Goal: Task Accomplishment & Management: Use online tool/utility

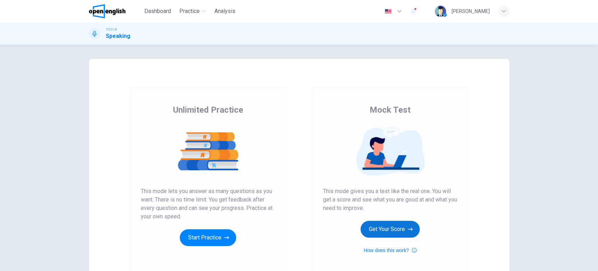
scroll to position [39, 0]
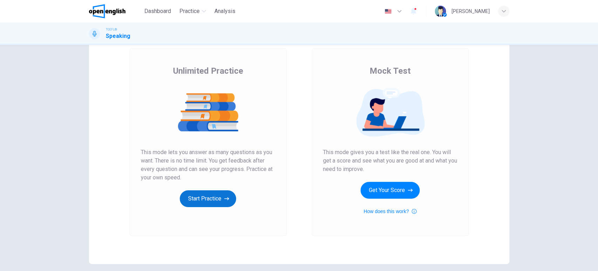
click at [205, 199] on button "Start Practice" at bounding box center [208, 198] width 56 height 17
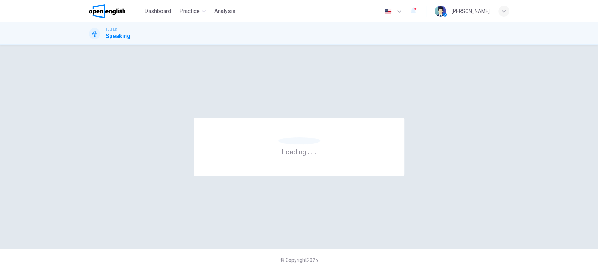
scroll to position [0, 0]
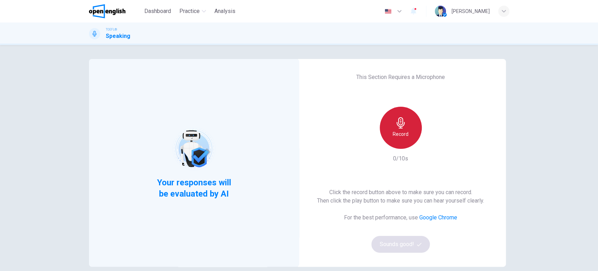
click at [393, 135] on h6 "Record" at bounding box center [401, 134] width 16 height 8
click at [391, 135] on div "Stop" at bounding box center [401, 128] width 42 height 42
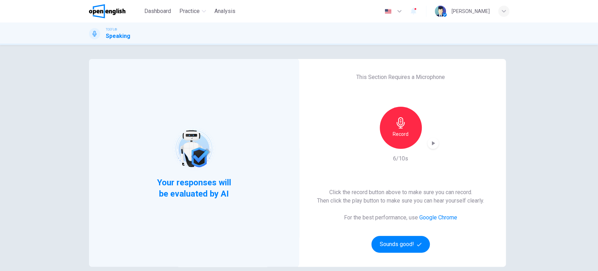
click at [432, 143] on icon "button" at bounding box center [433, 143] width 3 height 4
click at [407, 244] on button "Sounds good!" at bounding box center [400, 243] width 59 height 17
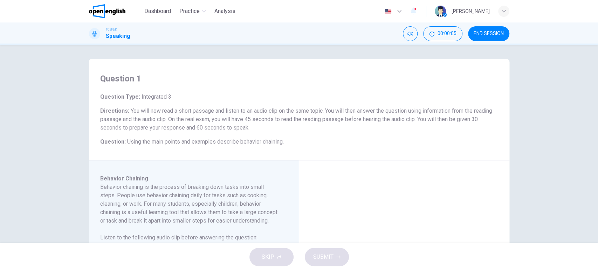
drag, startPoint x: 157, startPoint y: 111, endPoint x: 512, endPoint y: 111, distance: 355.0
click at [512, 111] on div "Question 1 Question Type : Integrated 3 Directions : You will now read a short …" at bounding box center [299, 229] width 443 height 340
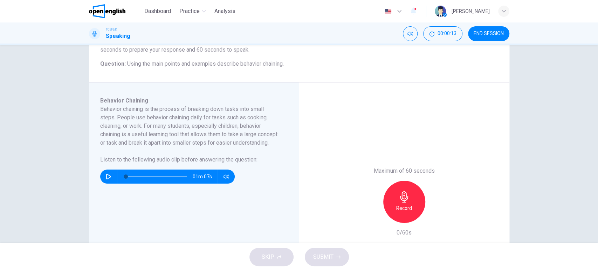
scroll to position [39, 0]
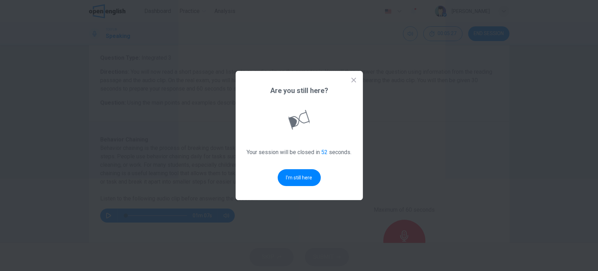
click at [353, 77] on icon at bounding box center [353, 79] width 7 height 7
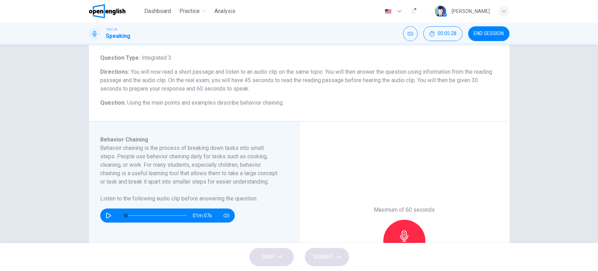
drag, startPoint x: 168, startPoint y: 12, endPoint x: 332, endPoint y: 52, distance: 168.4
click at [168, 12] on span "Dashboard" at bounding box center [157, 11] width 27 height 8
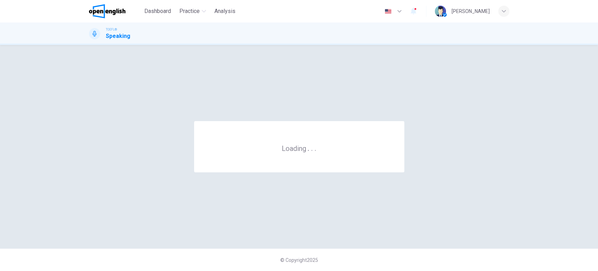
scroll to position [0, 0]
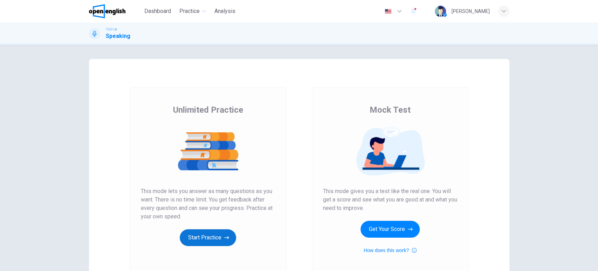
click at [221, 240] on button "Start Practice" at bounding box center [208, 237] width 56 height 17
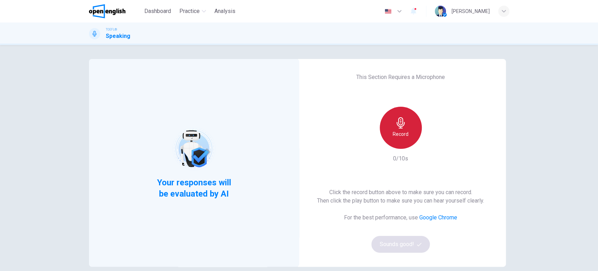
click at [404, 135] on h6 "Record" at bounding box center [401, 134] width 16 height 8
click at [404, 135] on h6 "Stop" at bounding box center [401, 134] width 11 height 8
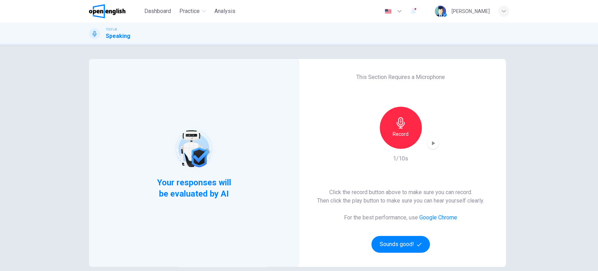
scroll to position [68, 0]
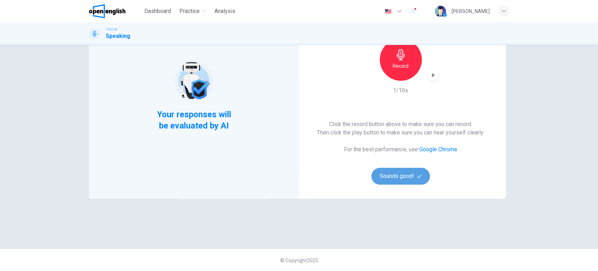
click at [413, 171] on button "Sounds good!" at bounding box center [400, 176] width 59 height 17
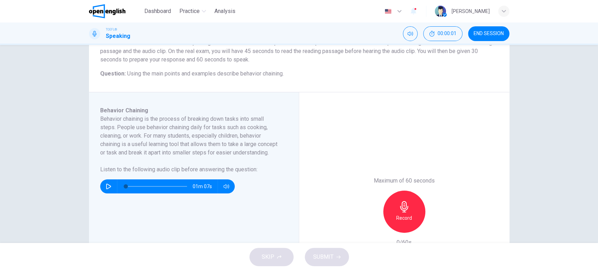
scroll to position [0, 0]
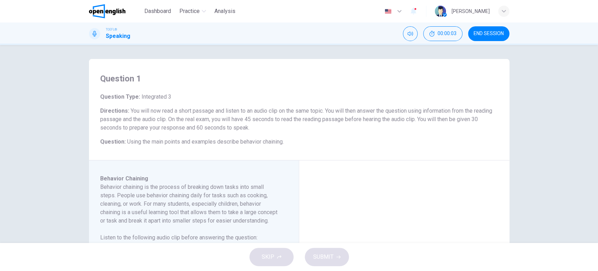
drag, startPoint x: 192, startPoint y: 120, endPoint x: 260, endPoint y: 120, distance: 68.0
click at [260, 120] on span "You will now read a short passage and listen to an audio clip on the same topic…" at bounding box center [296, 118] width 392 height 23
drag, startPoint x: 243, startPoint y: 119, endPoint x: 278, endPoint y: 119, distance: 34.3
click at [278, 119] on span "You will now read a short passage and listen to an audio clip on the same topic…" at bounding box center [296, 118] width 392 height 23
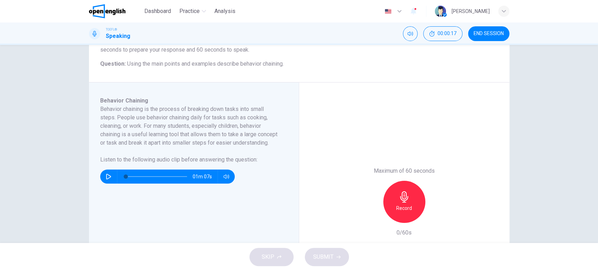
scroll to position [117, 0]
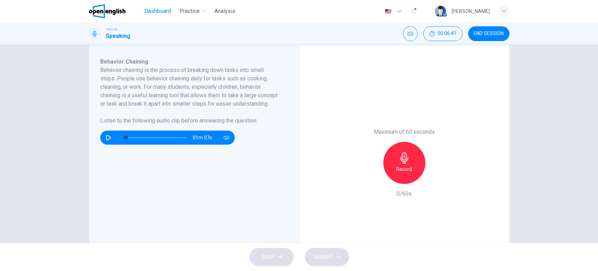
click at [160, 11] on span "Dashboard" at bounding box center [157, 11] width 27 height 8
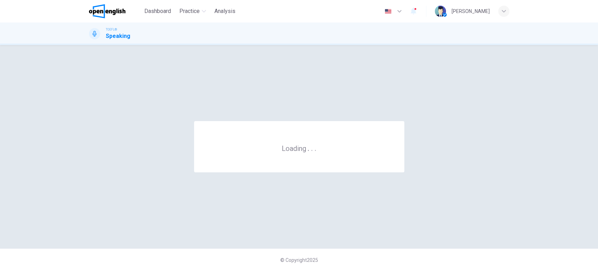
scroll to position [0, 0]
